Goal: Transaction & Acquisition: Purchase product/service

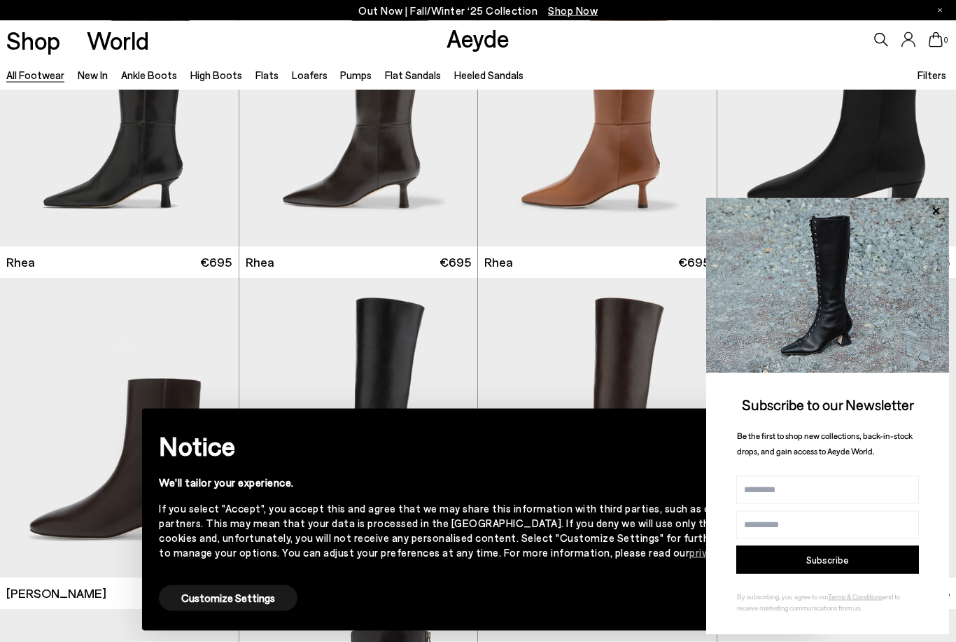
scroll to position [2805, 0]
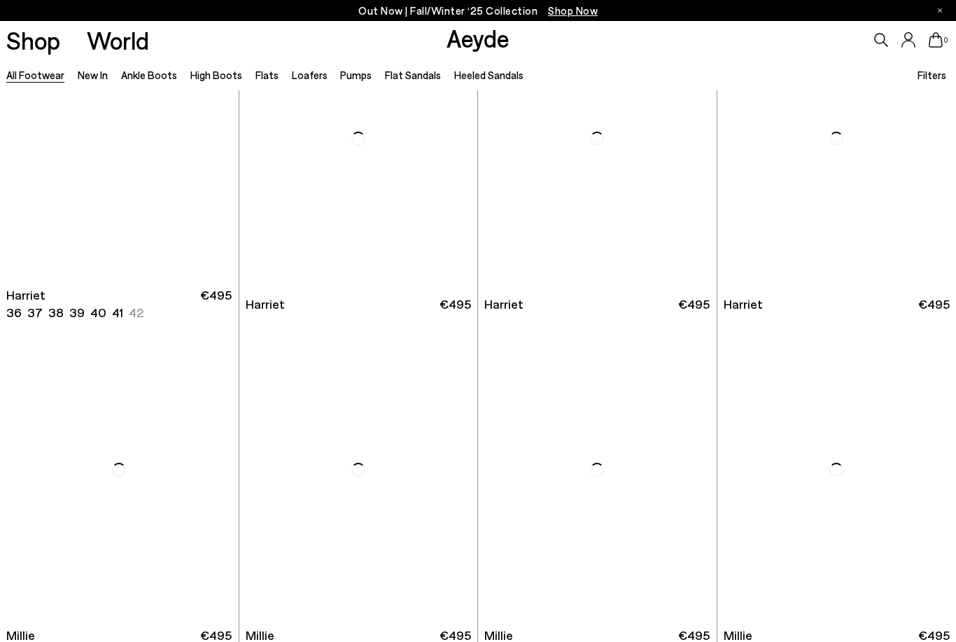
scroll to position [5443, 0]
